Goal: Task Accomplishment & Management: Use online tool/utility

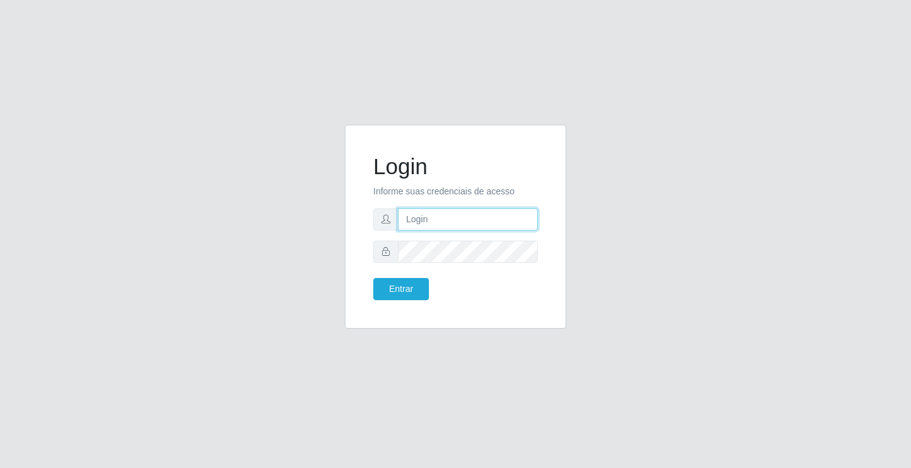
click at [464, 223] on input "text" at bounding box center [468, 219] width 140 height 22
type input "william@ideal"
click at [373, 278] on button "Entrar" at bounding box center [401, 289] width 56 height 22
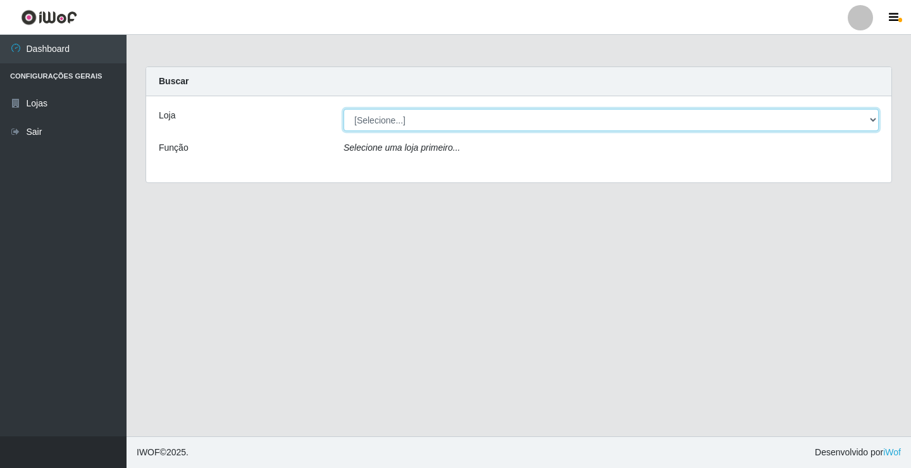
click at [506, 125] on select "[Selecione...] Ideal - Conceição" at bounding box center [611, 120] width 535 height 22
select select "231"
click at [344, 109] on select "[Selecione...] Ideal - Conceição" at bounding box center [611, 120] width 535 height 22
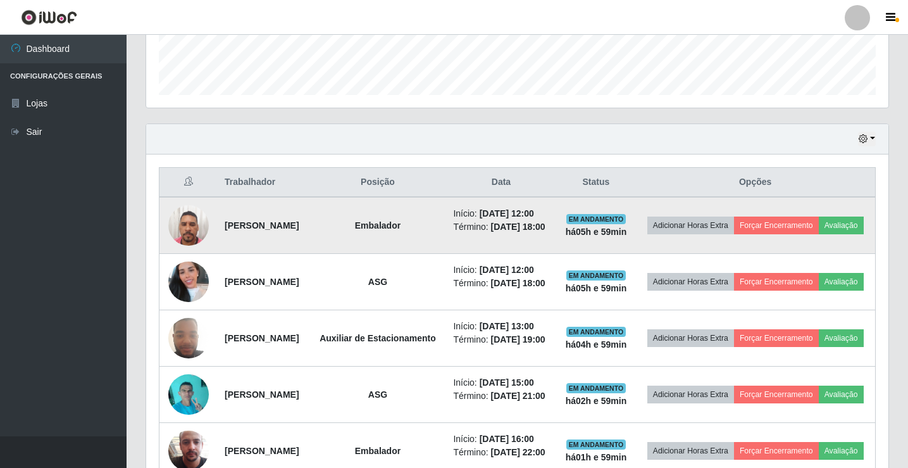
scroll to position [380, 0]
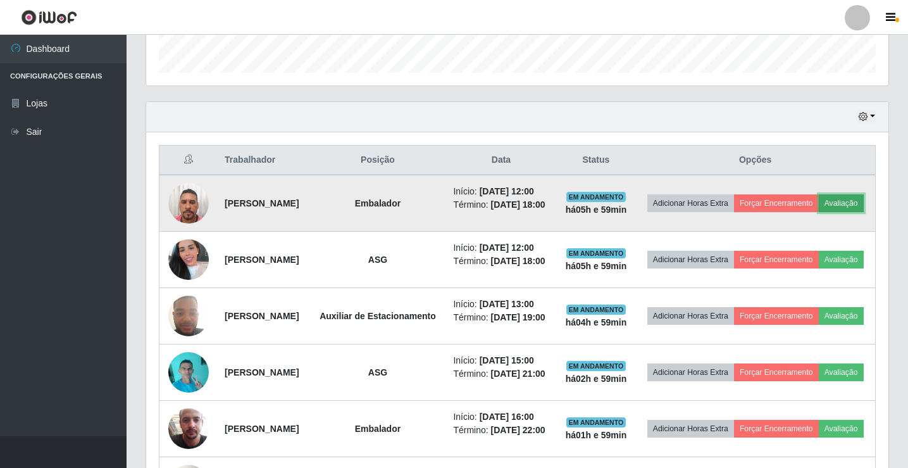
click at [819, 212] on button "Avaliação" at bounding box center [841, 203] width 45 height 18
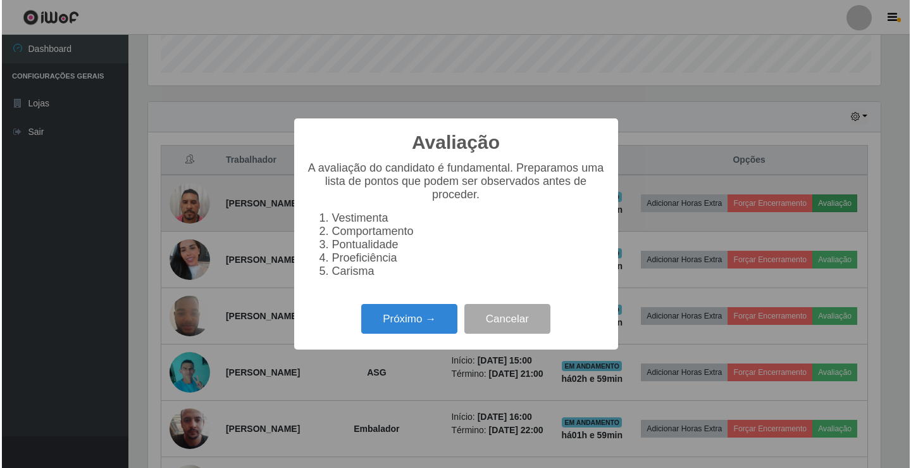
scroll to position [263, 736]
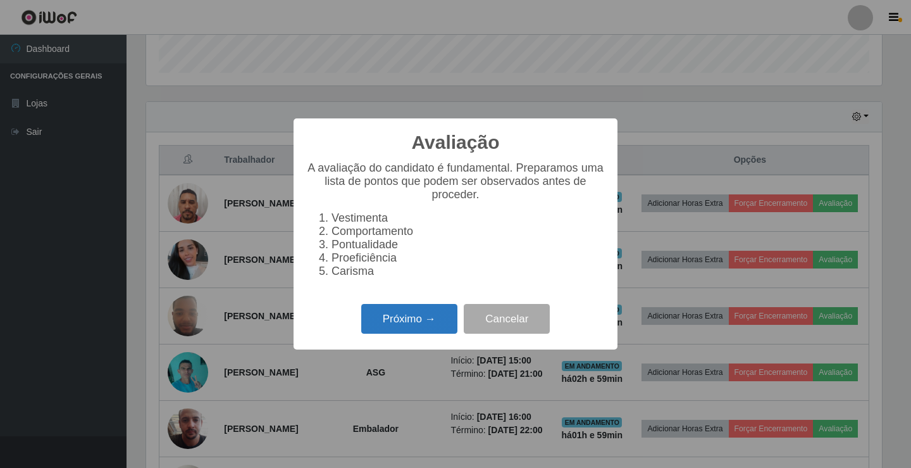
click at [399, 331] on button "Próximo →" at bounding box center [409, 319] width 96 height 30
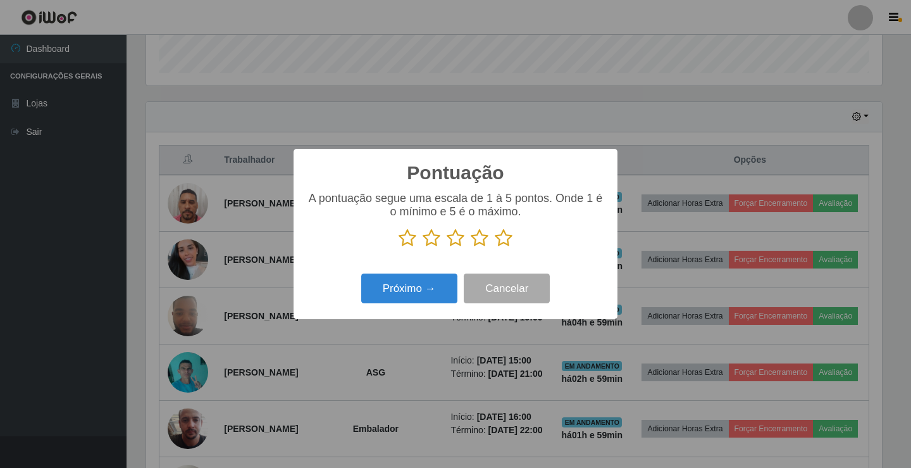
scroll to position [632542, 632069]
click at [504, 240] on icon at bounding box center [504, 237] width 18 height 19
click at [495, 247] on input "radio" at bounding box center [495, 247] width 0 height 0
click at [403, 296] on button "Próximo →" at bounding box center [409, 288] width 96 height 30
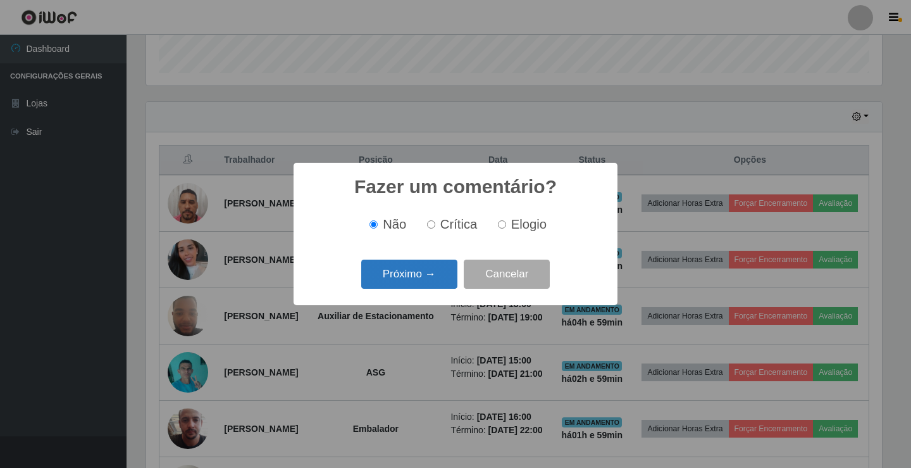
click at [401, 271] on button "Próximo →" at bounding box center [409, 274] width 96 height 30
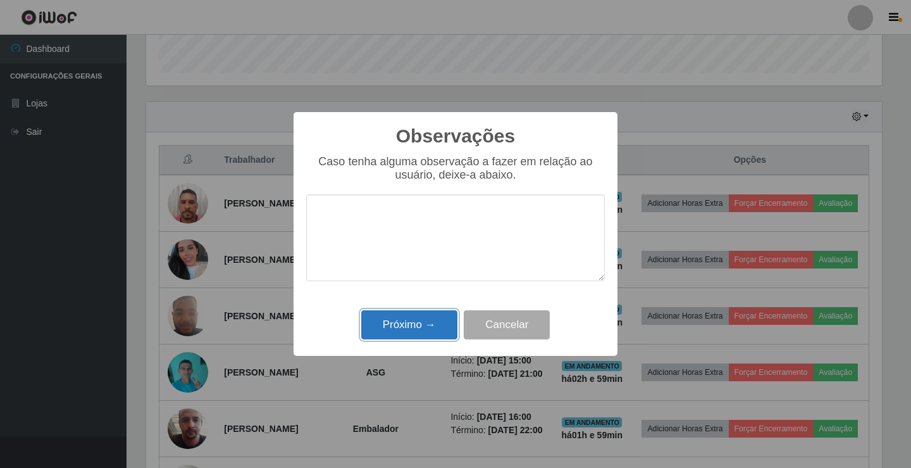
click at [428, 327] on button "Próximo →" at bounding box center [409, 325] width 96 height 30
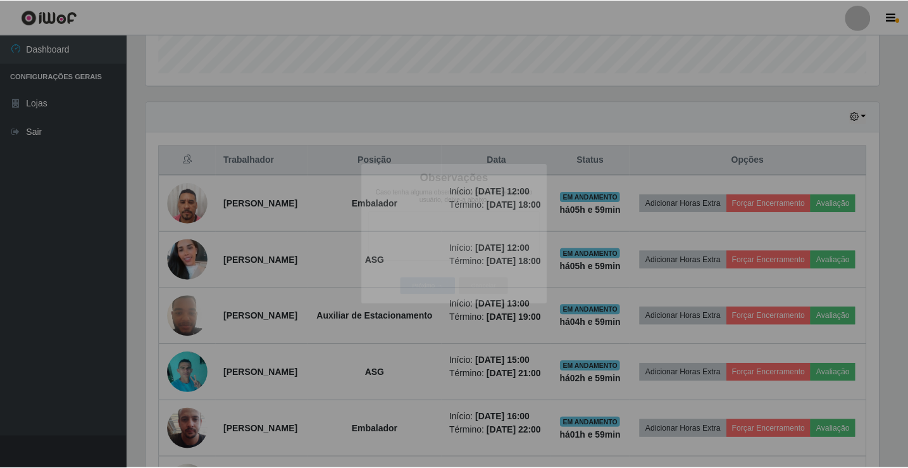
scroll to position [263, 742]
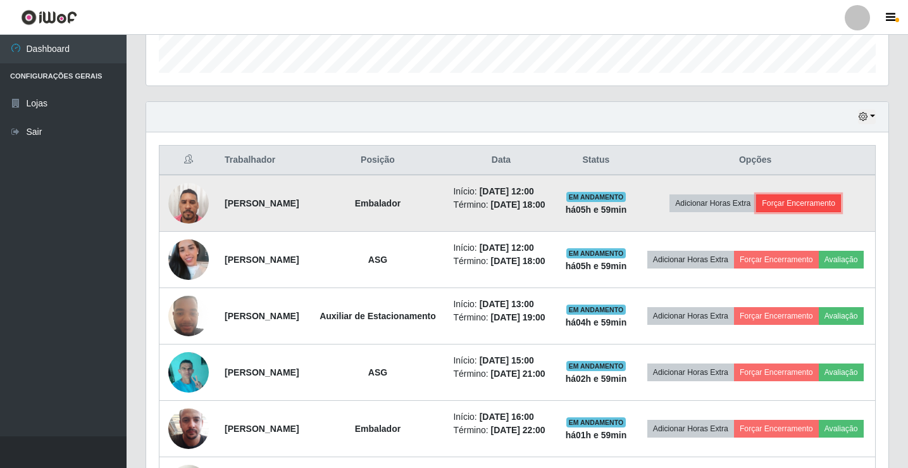
click at [794, 204] on button "Forçar Encerramento" at bounding box center [798, 203] width 85 height 18
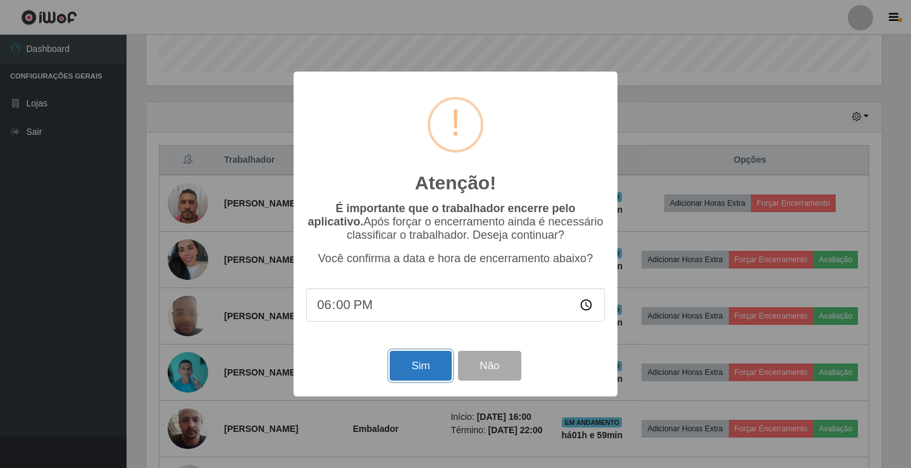
click at [436, 368] on button "Sim" at bounding box center [420, 366] width 61 height 30
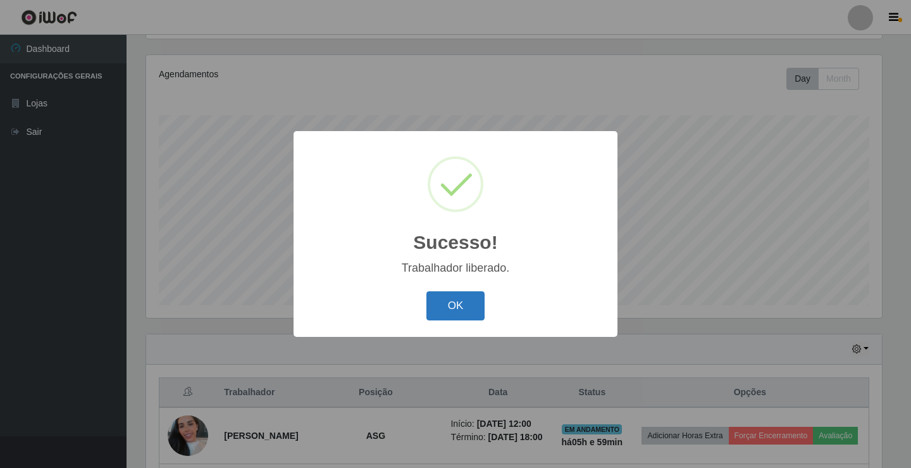
click at [445, 305] on button "OK" at bounding box center [456, 306] width 59 height 30
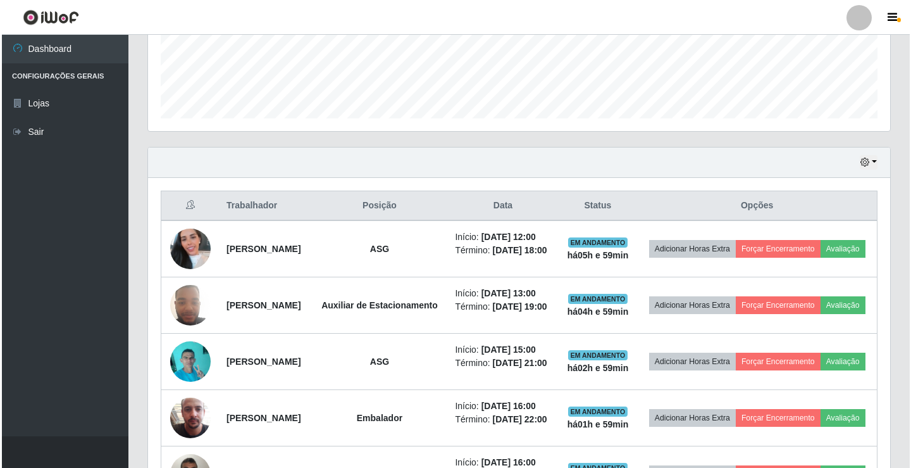
scroll to position [464, 0]
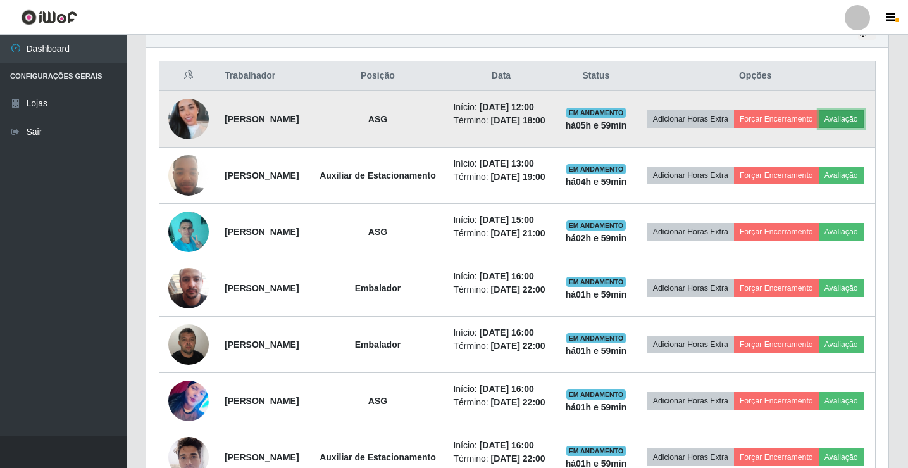
click at [819, 128] on button "Avaliação" at bounding box center [841, 119] width 45 height 18
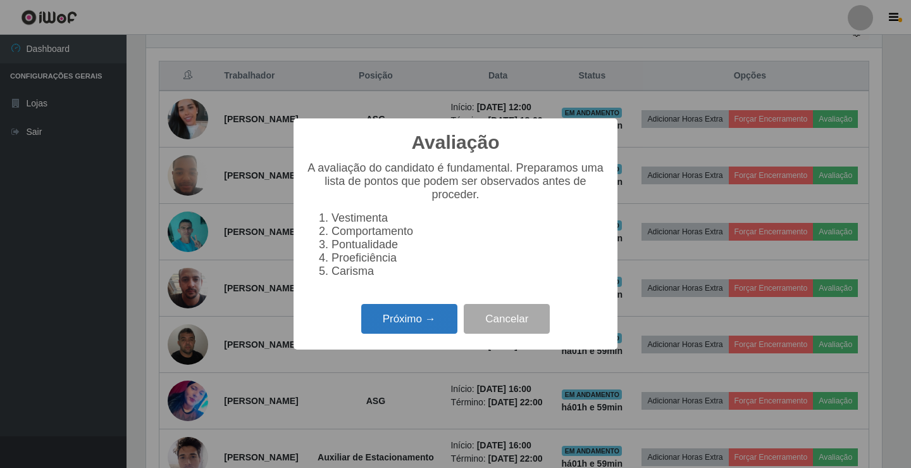
click at [440, 313] on button "Próximo →" at bounding box center [409, 319] width 96 height 30
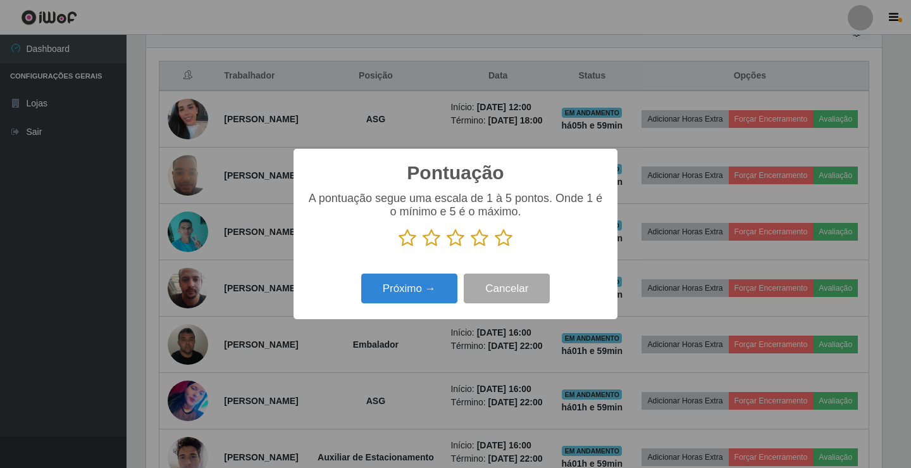
click at [506, 239] on icon at bounding box center [504, 237] width 18 height 19
click at [495, 247] on input "radio" at bounding box center [495, 247] width 0 height 0
click at [421, 280] on button "Próximo →" at bounding box center [409, 288] width 96 height 30
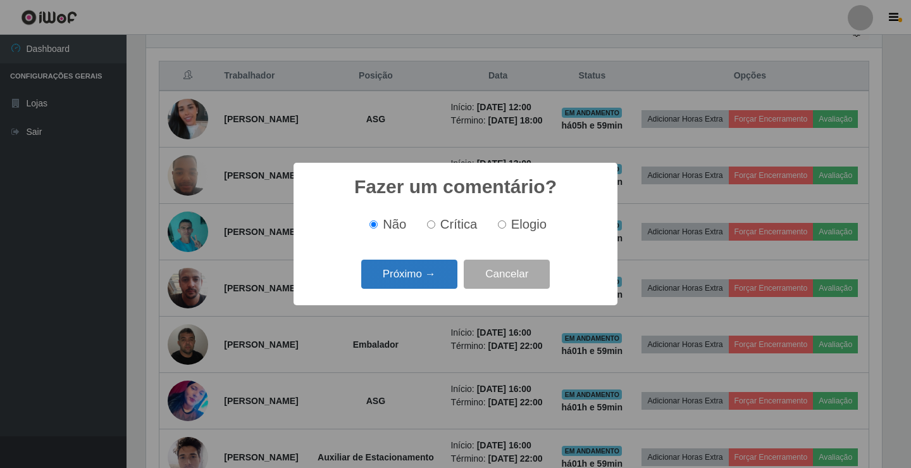
click at [431, 277] on button "Próximo →" at bounding box center [409, 274] width 96 height 30
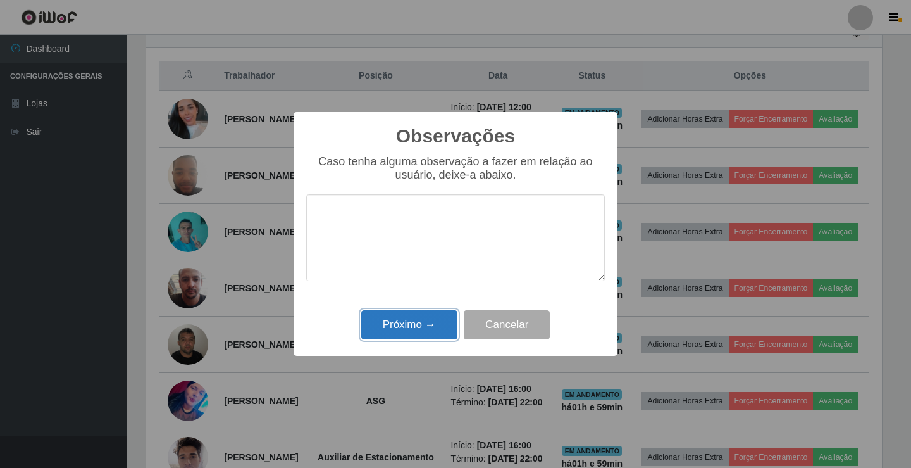
click at [439, 321] on button "Próximo →" at bounding box center [409, 325] width 96 height 30
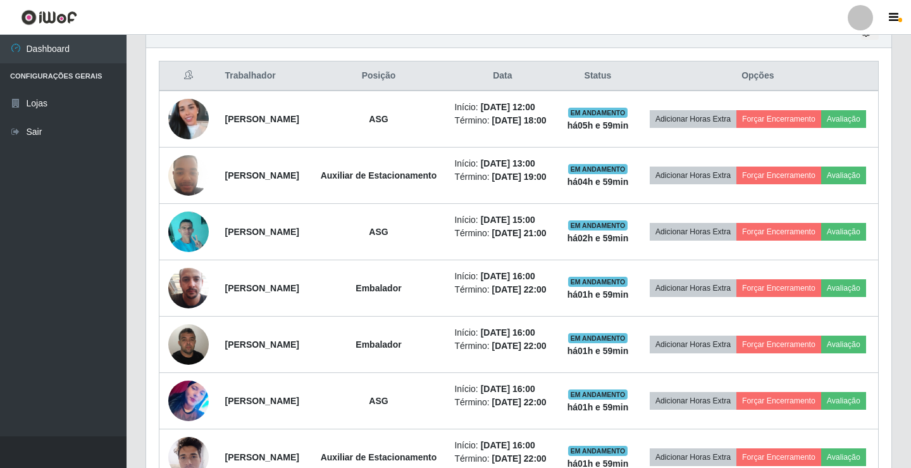
scroll to position [263, 742]
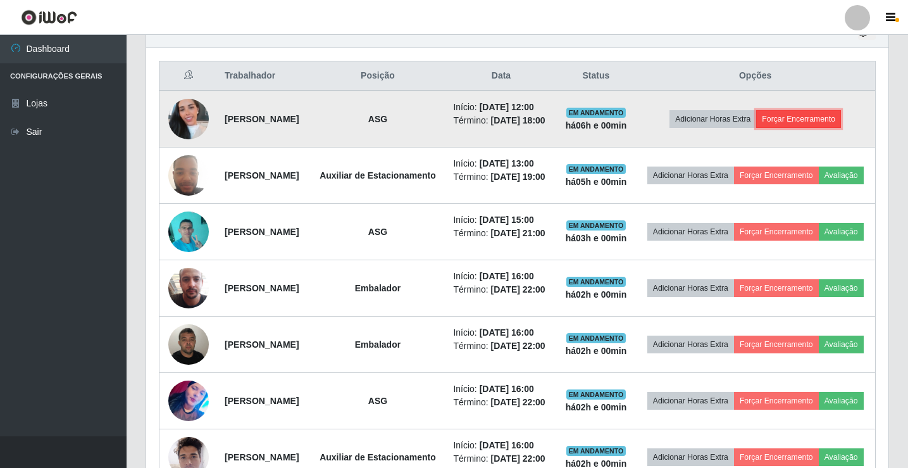
click at [795, 122] on button "Forçar Encerramento" at bounding box center [798, 119] width 85 height 18
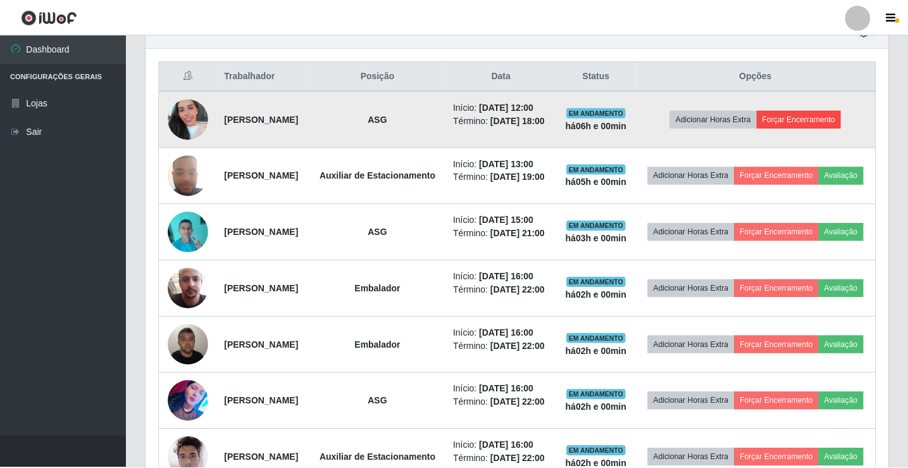
scroll to position [263, 736]
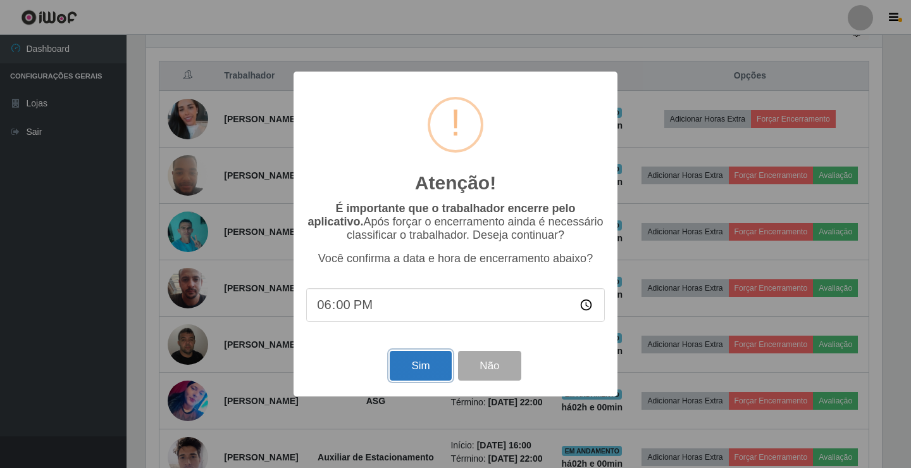
click at [430, 365] on button "Sim" at bounding box center [420, 366] width 61 height 30
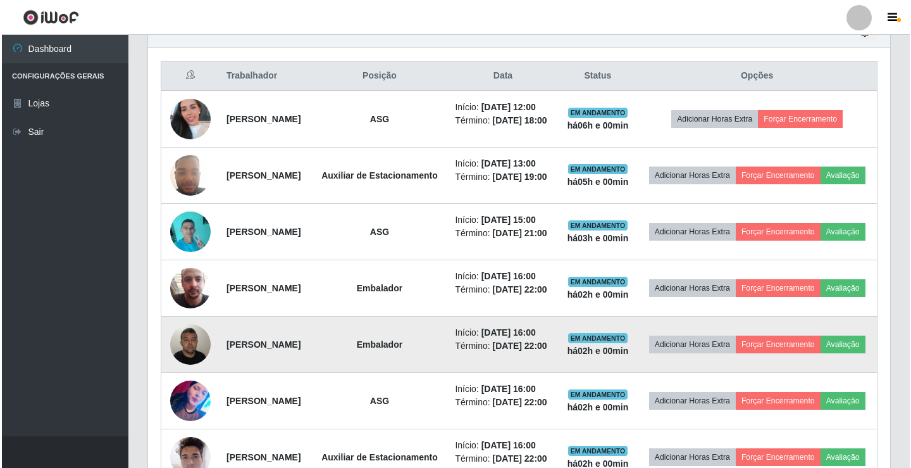
scroll to position [0, 0]
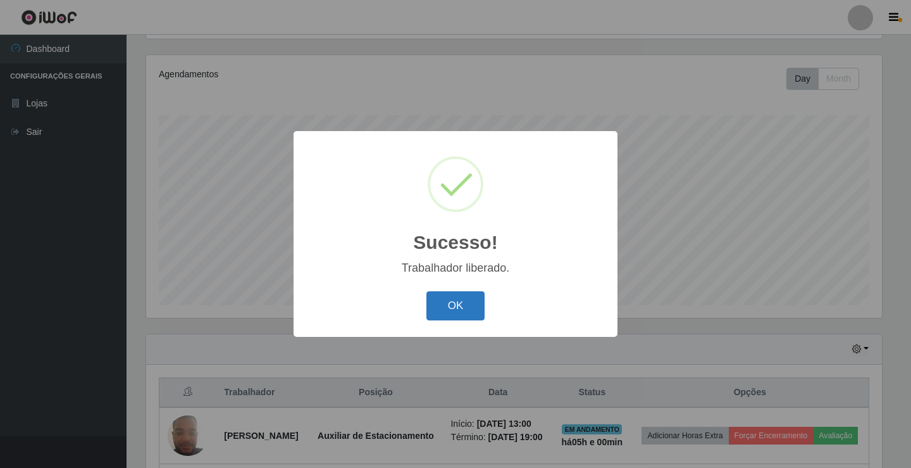
click at [455, 313] on button "OK" at bounding box center [456, 306] width 59 height 30
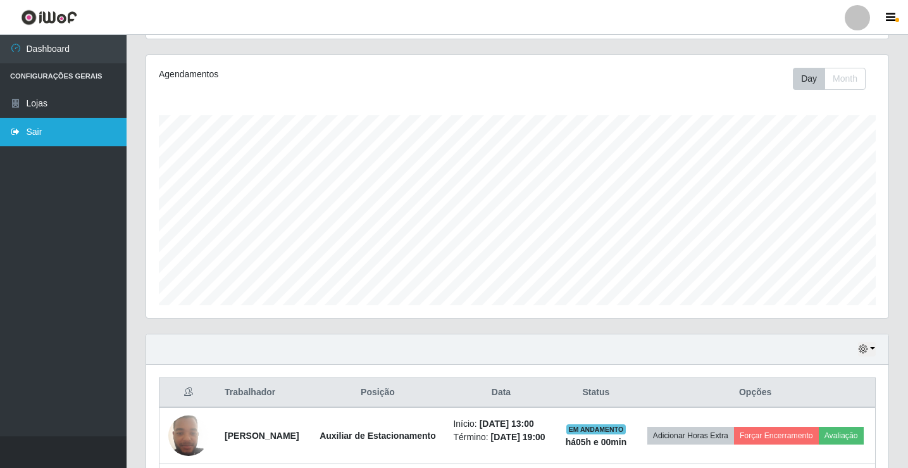
click at [35, 130] on link "Sair" at bounding box center [63, 132] width 127 height 28
